Goal: Information Seeking & Learning: Learn about a topic

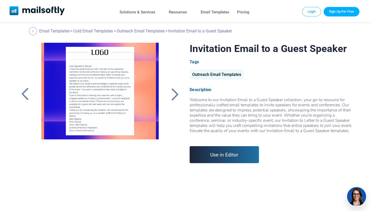
scroll to position [4, 0]
click at [174, 93] on div at bounding box center [175, 93] width 13 height 13
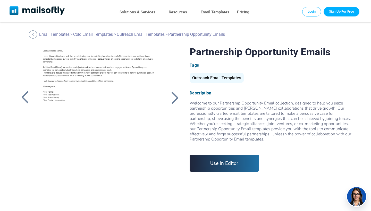
click at [171, 102] on div at bounding box center [175, 97] width 13 height 13
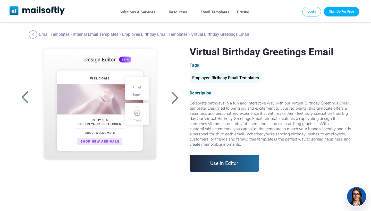
click at [22, 97] on div at bounding box center [25, 97] width 13 height 13
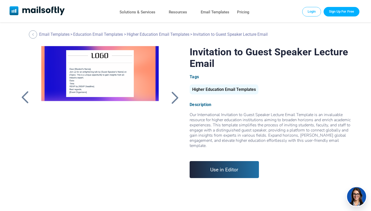
scroll to position [7, 0]
